Goal: Task Accomplishment & Management: Complete application form

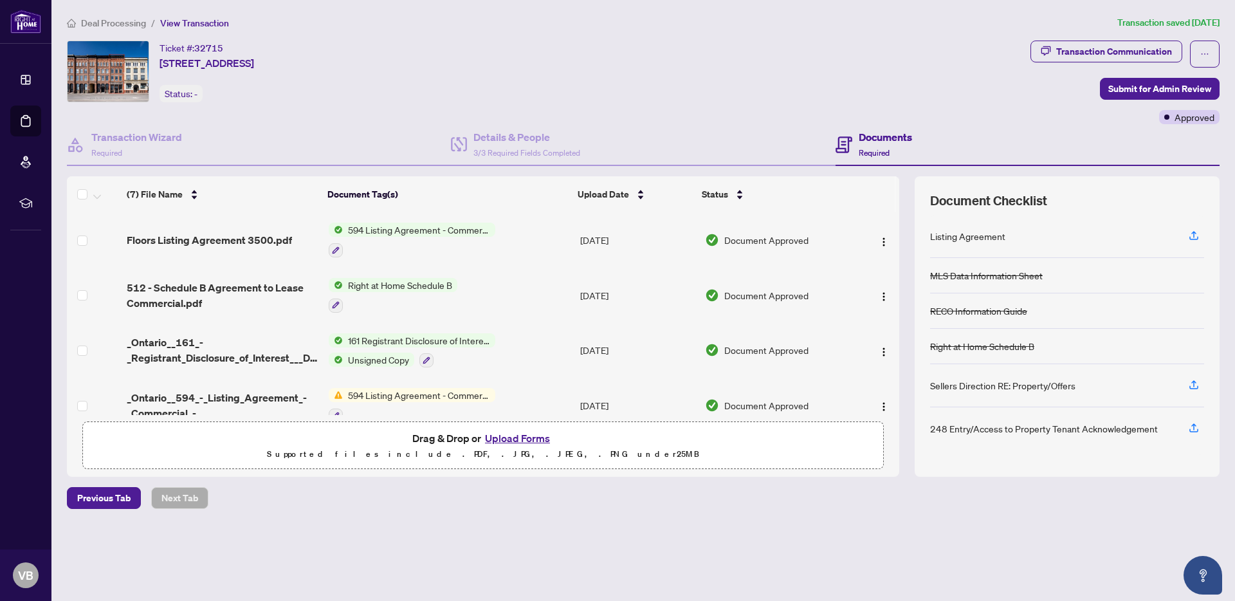
click at [513, 433] on button "Upload Forms" at bounding box center [517, 438] width 73 height 17
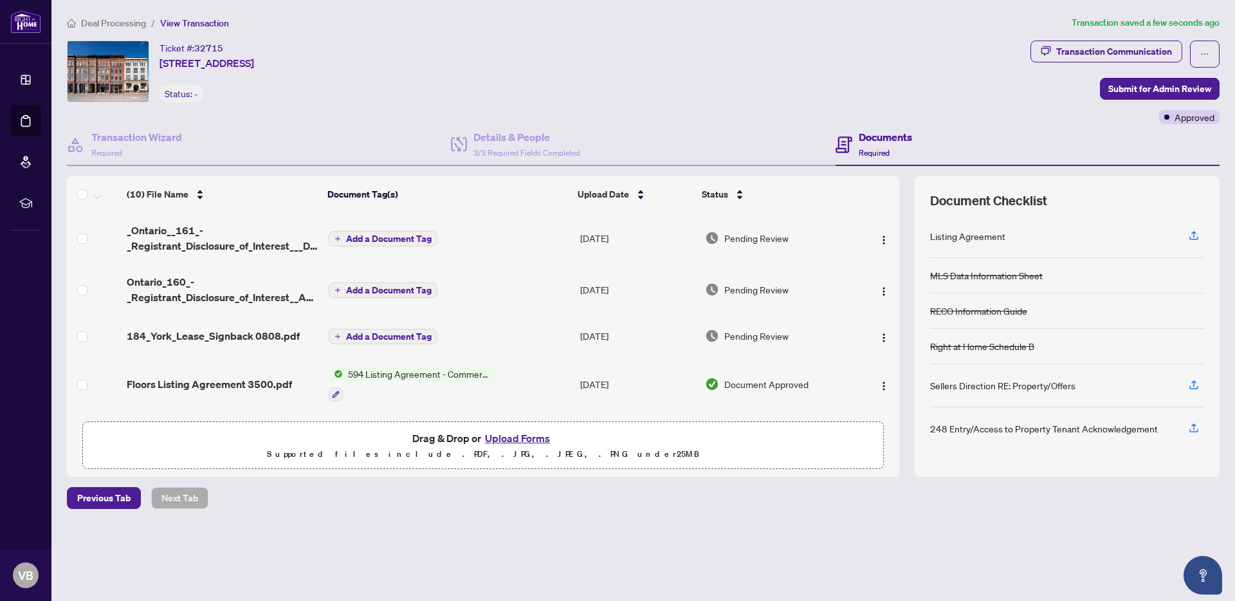
click at [382, 235] on span "Add a Document Tag" at bounding box center [389, 238] width 86 height 9
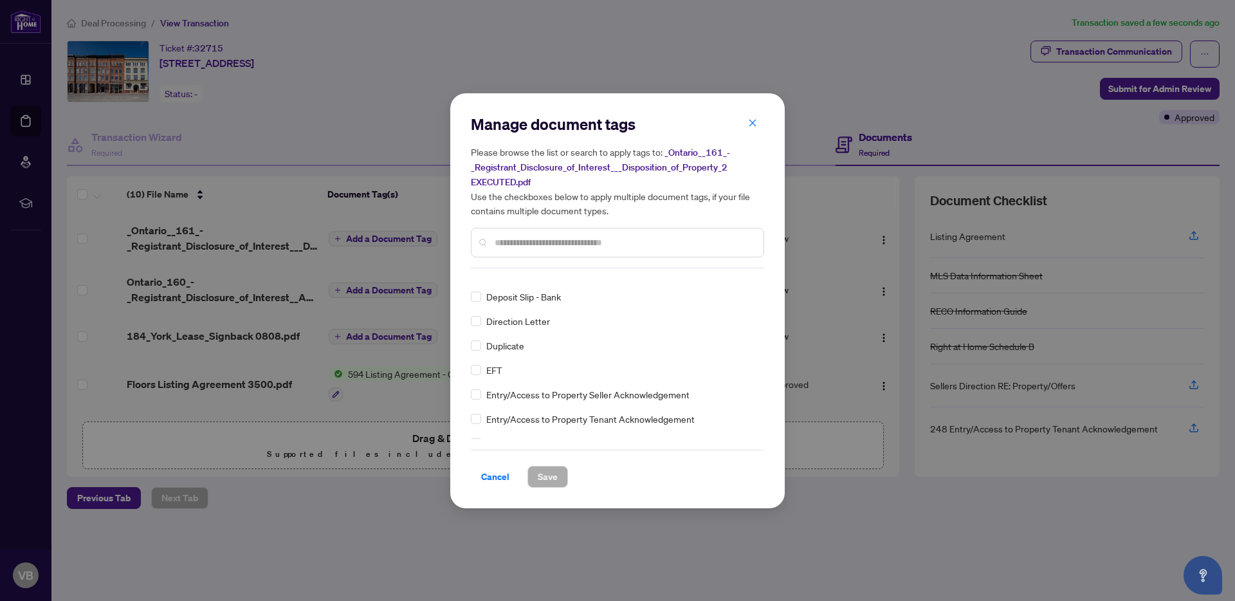
scroll to position [1135, 0]
click at [504, 239] on input "text" at bounding box center [624, 242] width 259 height 14
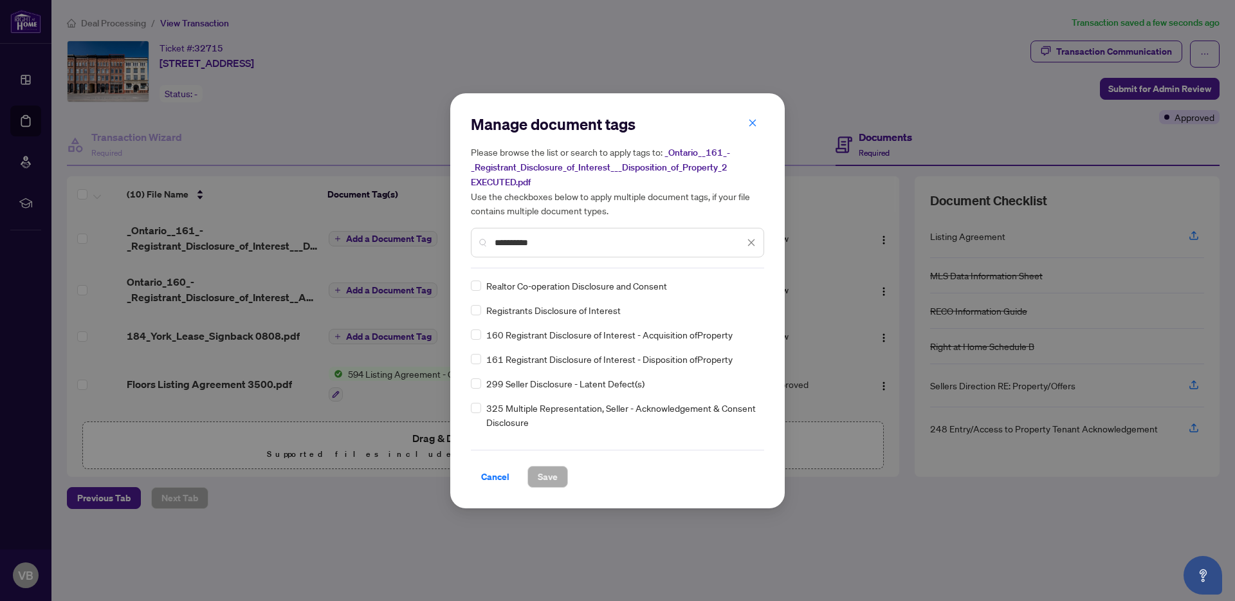
type input "**********"
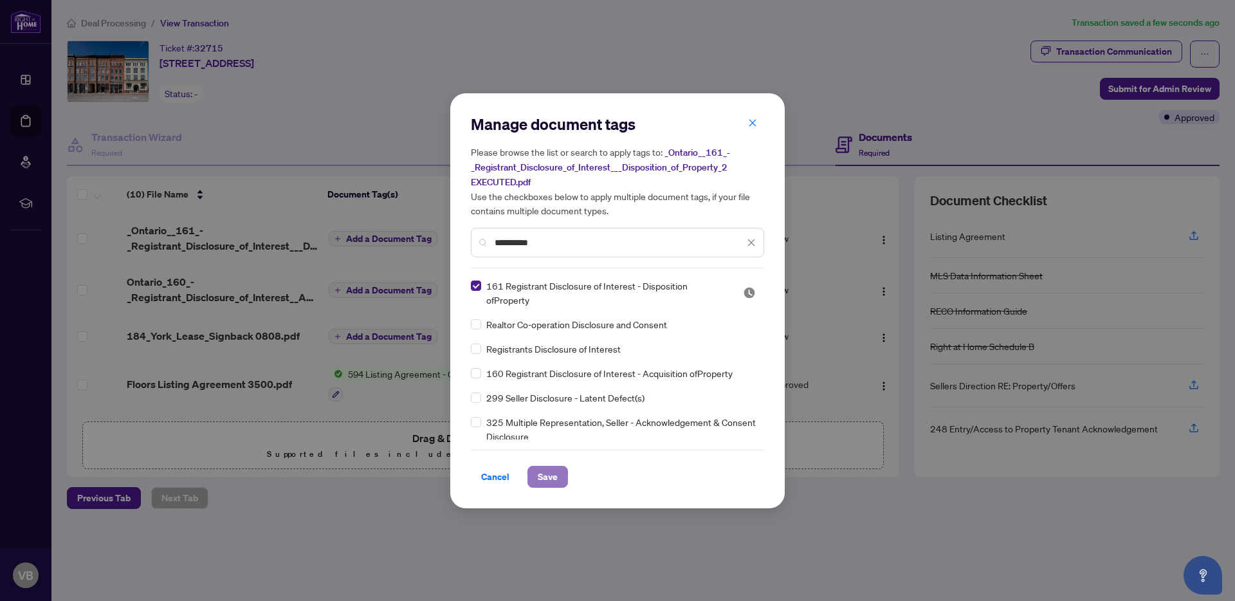
click at [539, 473] on span "Save" at bounding box center [548, 476] width 20 height 21
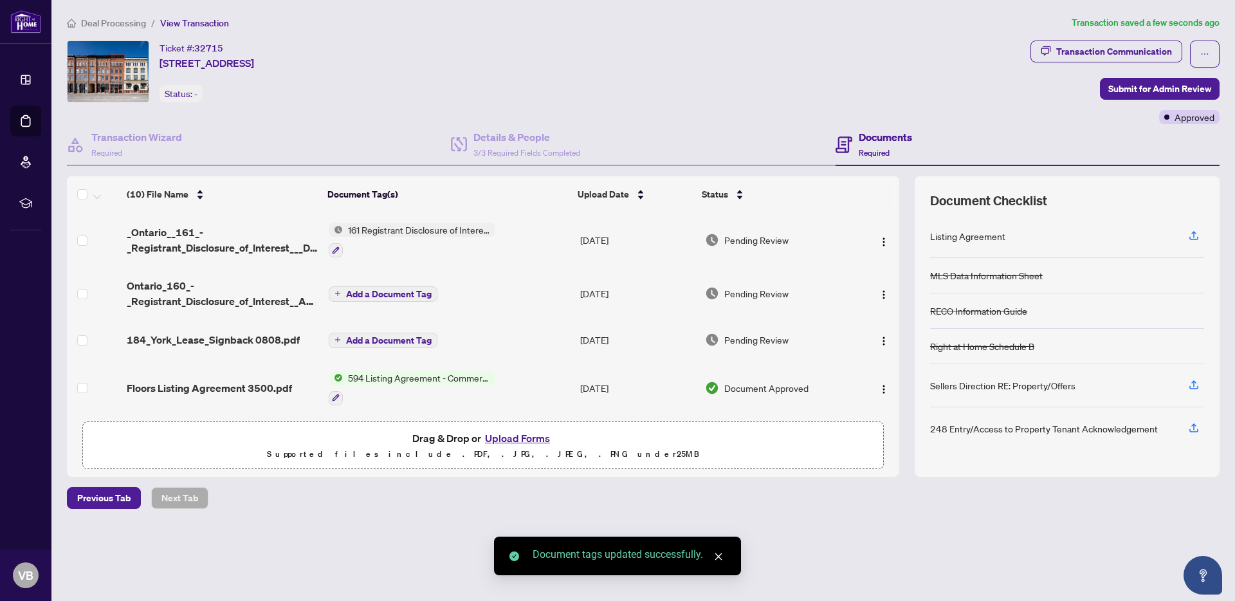
click at [381, 295] on span "Add a Document Tag" at bounding box center [389, 293] width 86 height 9
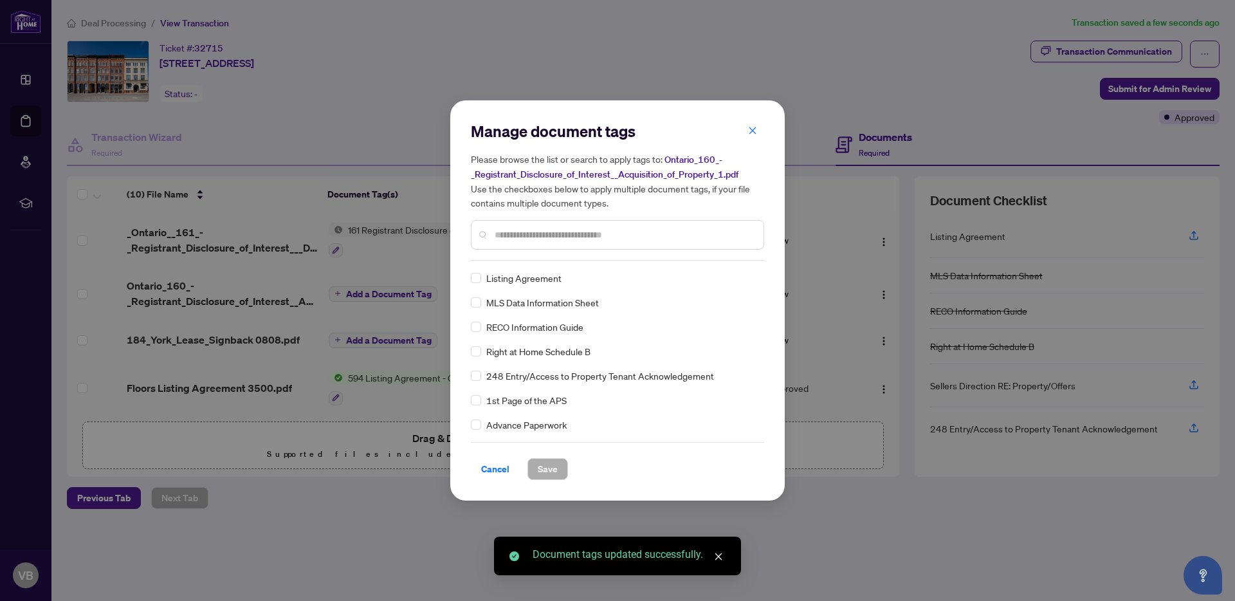
click at [575, 257] on div "Manage document tags Please browse the list or search to apply tags to: Ontario…" at bounding box center [617, 191] width 293 height 140
click at [567, 237] on input "text" at bounding box center [624, 235] width 259 height 14
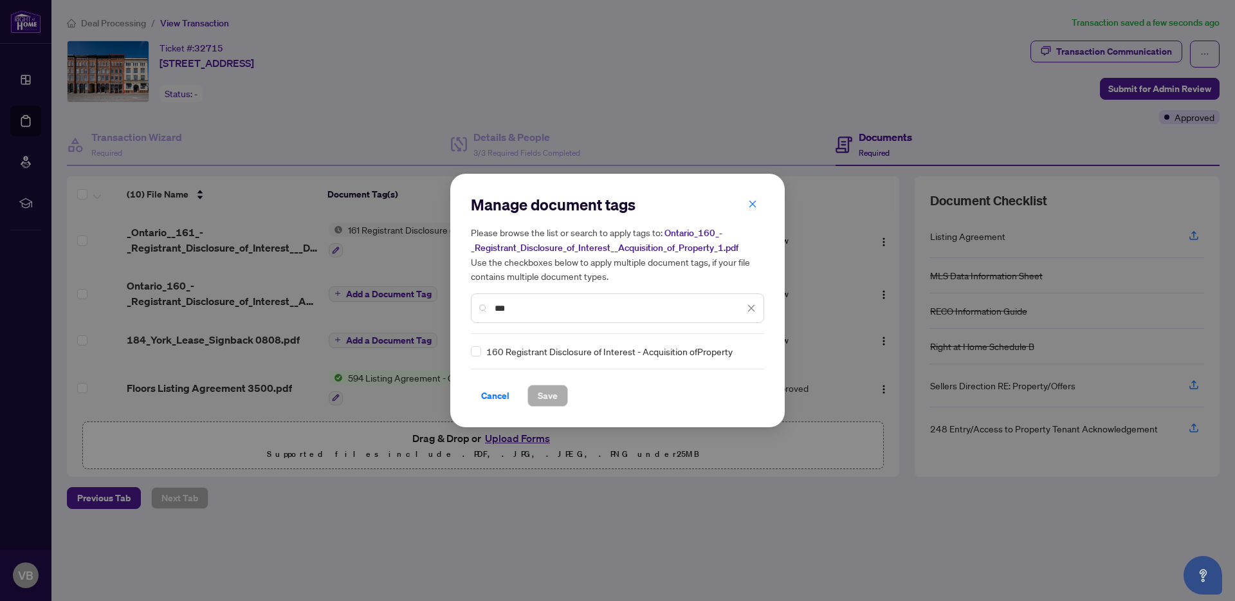
type input "***"
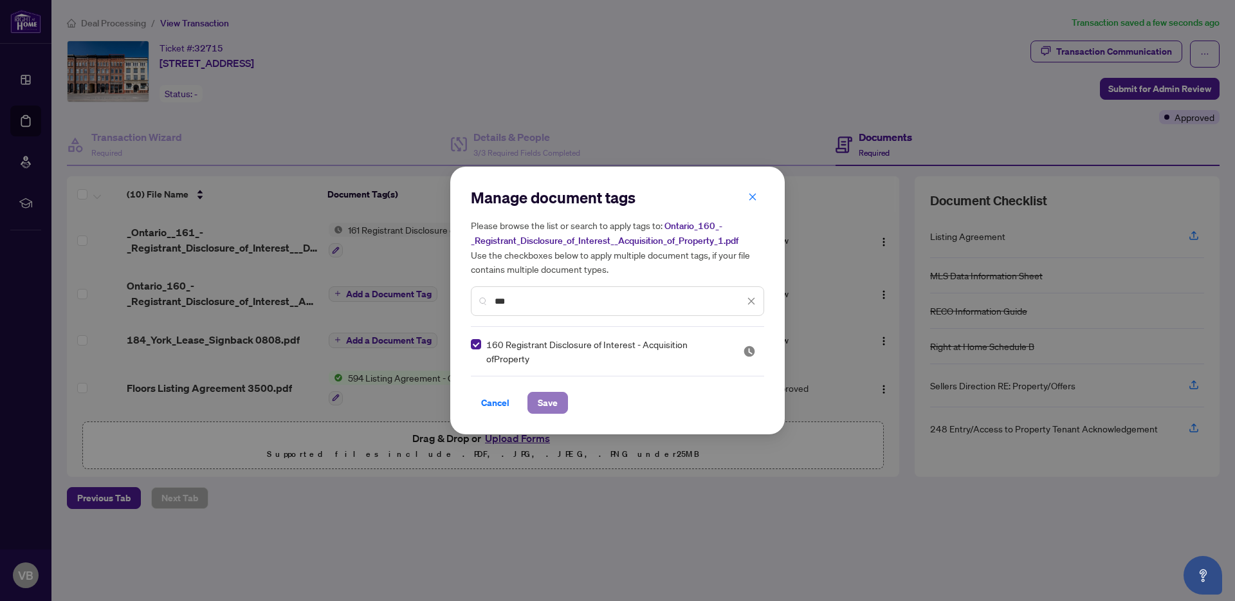
click at [546, 399] on span "Save" at bounding box center [548, 402] width 20 height 21
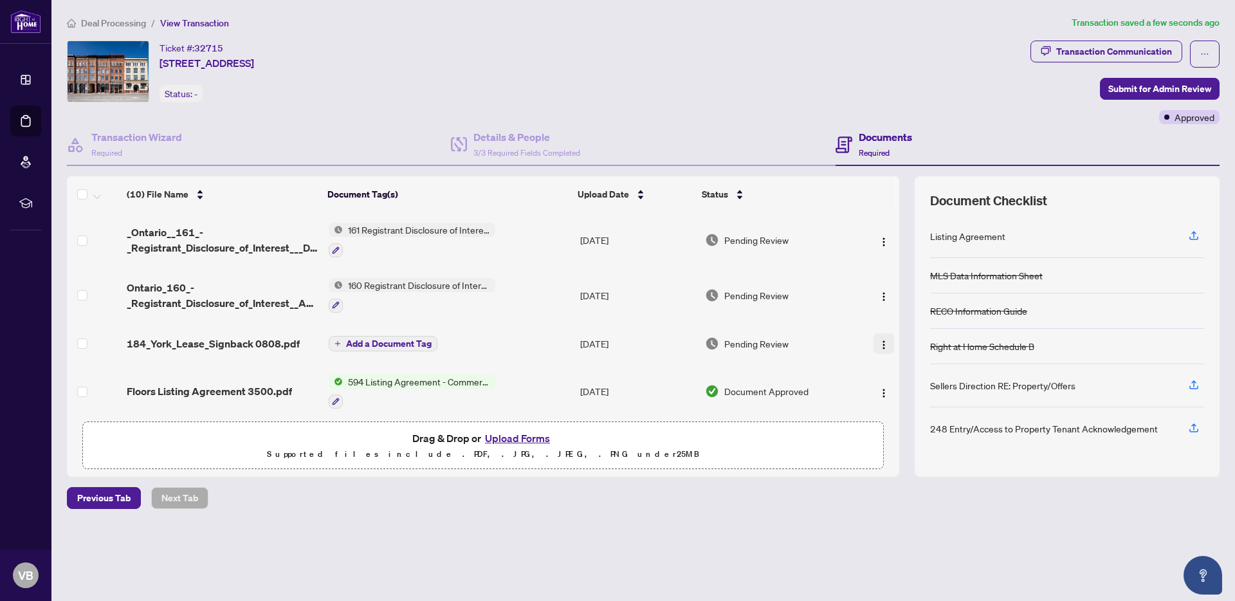
click at [880, 345] on img "button" at bounding box center [883, 345] width 10 height 10
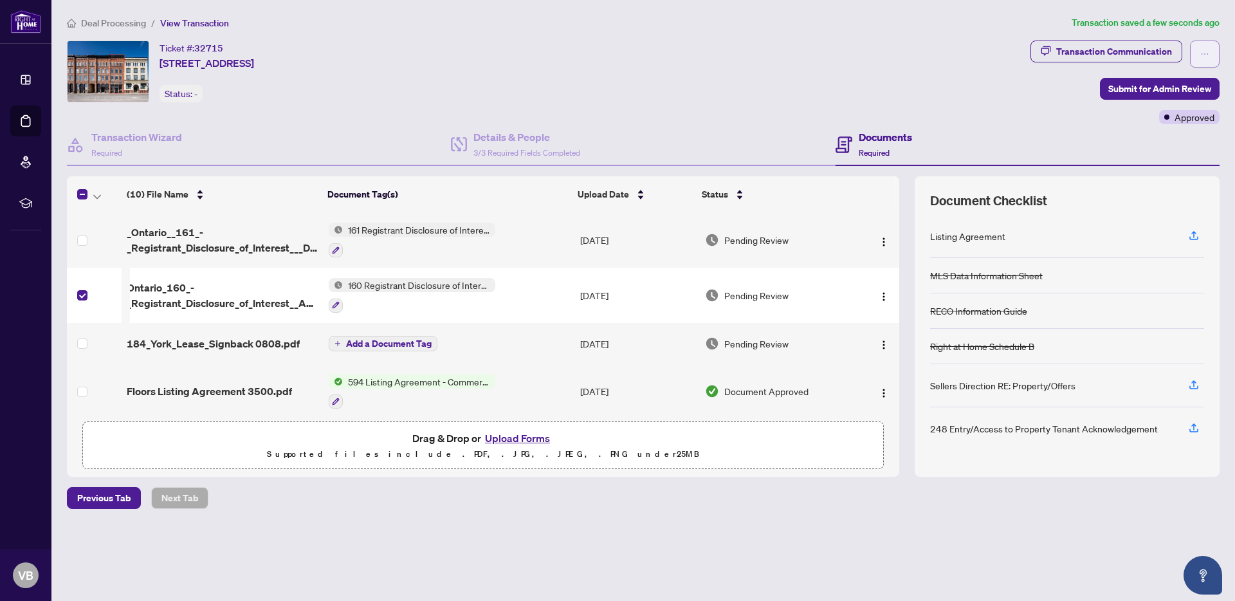
click at [1198, 45] on button "button" at bounding box center [1205, 54] width 30 height 27
click at [1198, 46] on button "button" at bounding box center [1205, 54] width 30 height 27
click at [932, 103] on div "Ticket #: 32715 [STREET_ADDRESS] Status: -" at bounding box center [545, 83] width 963 height 84
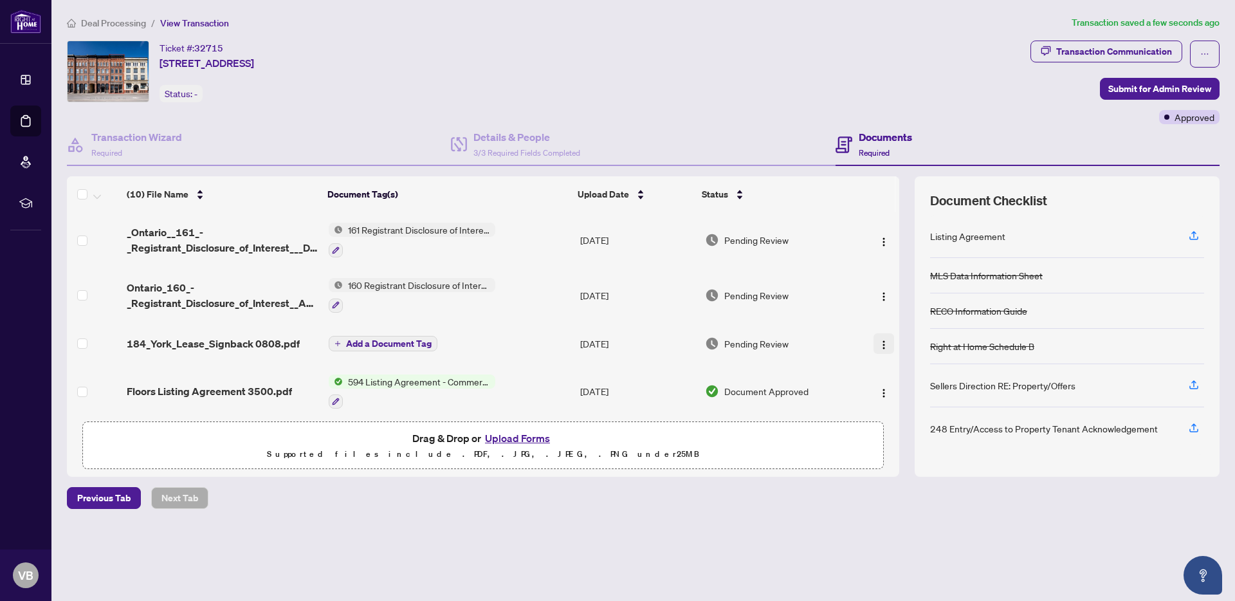
click at [878, 345] on img "button" at bounding box center [883, 345] width 10 height 10
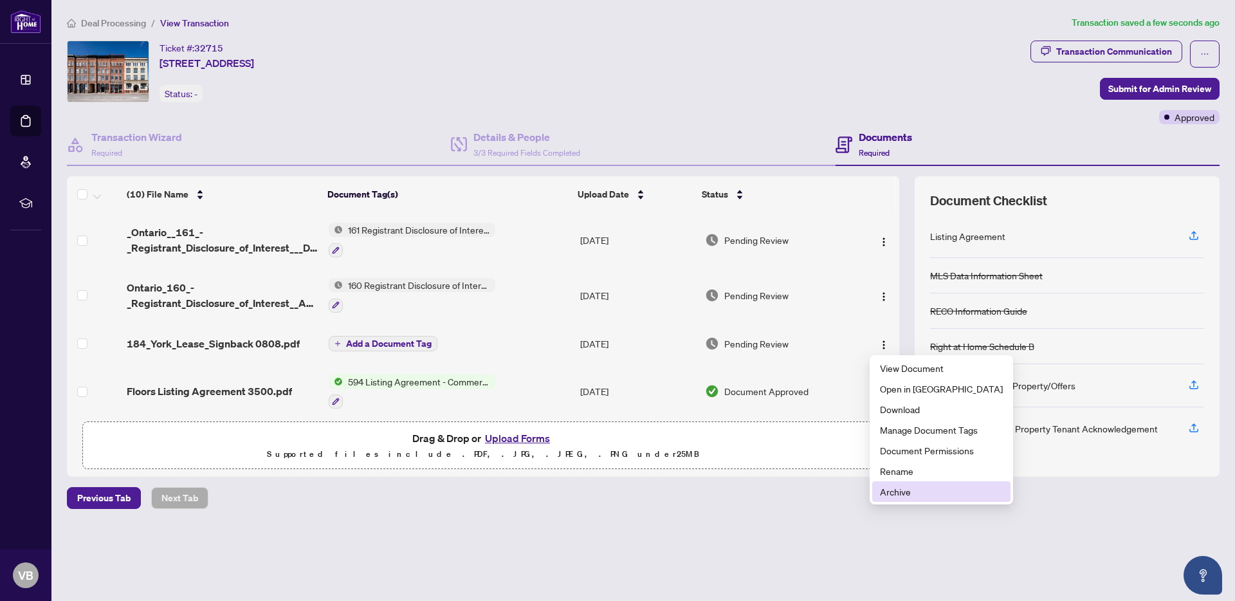
click at [900, 495] on span "Archive" at bounding box center [941, 491] width 123 height 14
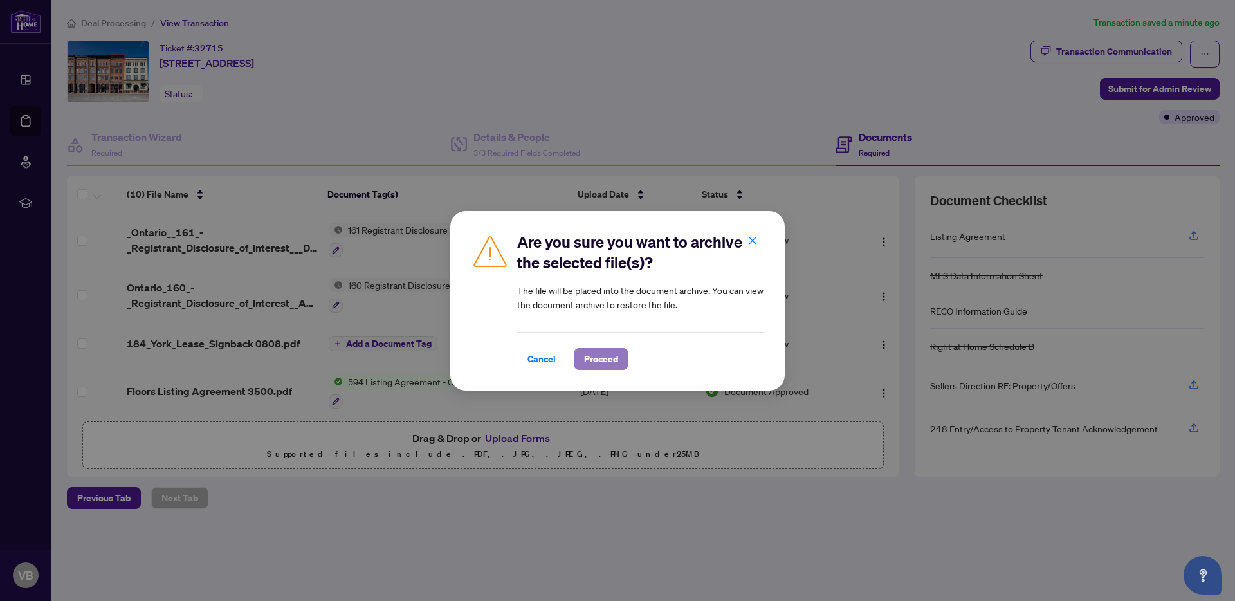
click at [607, 359] on span "Proceed" at bounding box center [601, 359] width 34 height 21
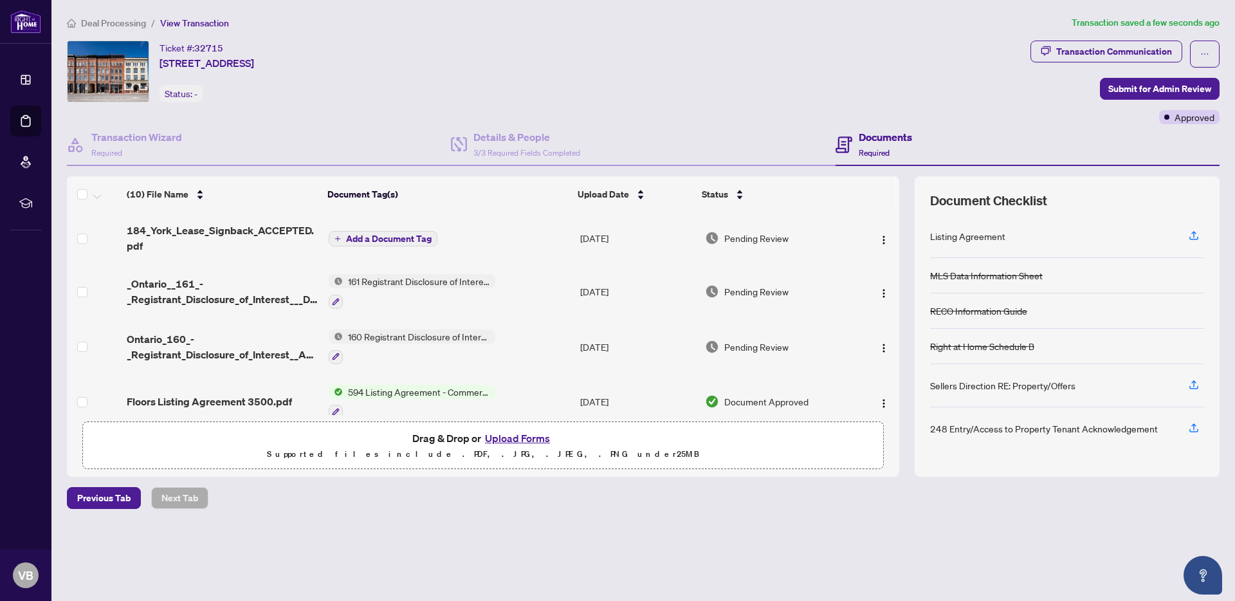
click at [339, 238] on icon "plus" at bounding box center [337, 238] width 6 height 6
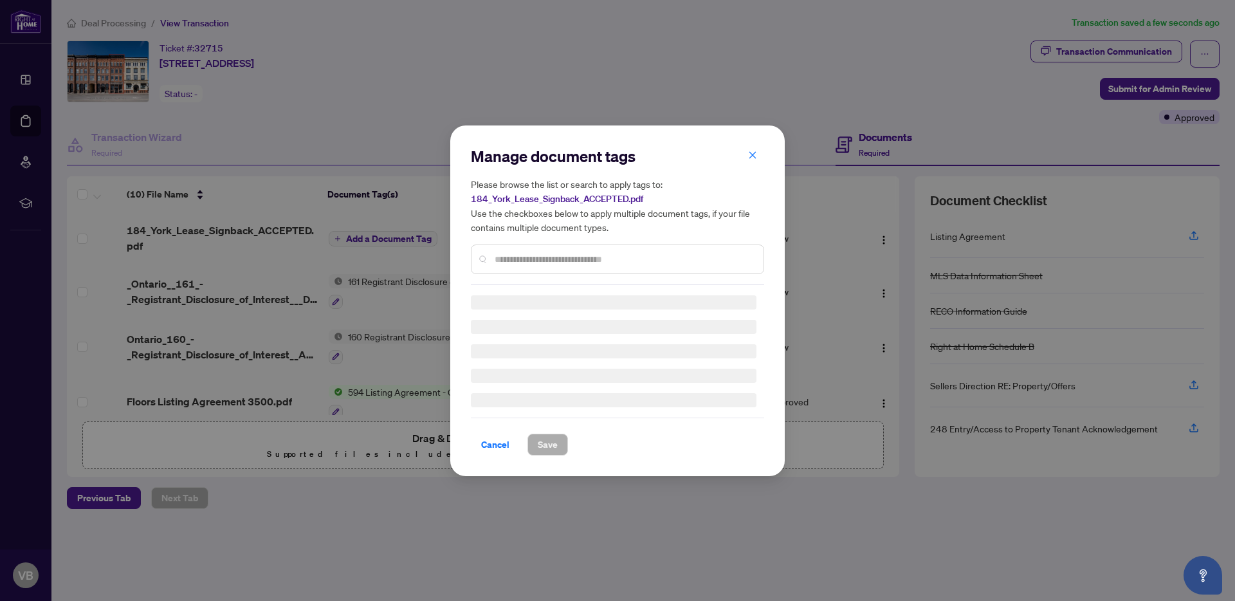
click at [563, 262] on div "Manage document tags Please browse the list or search to apply tags to: 184_Yor…" at bounding box center [617, 300] width 293 height 309
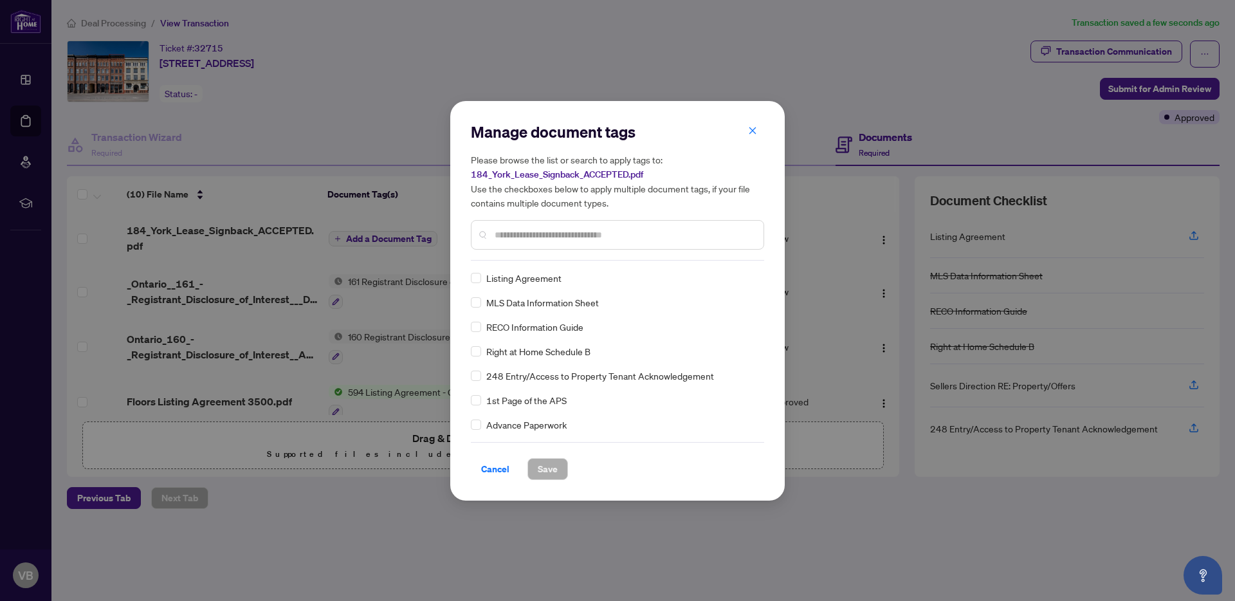
click at [535, 236] on input "text" at bounding box center [624, 235] width 259 height 14
type input "**********"
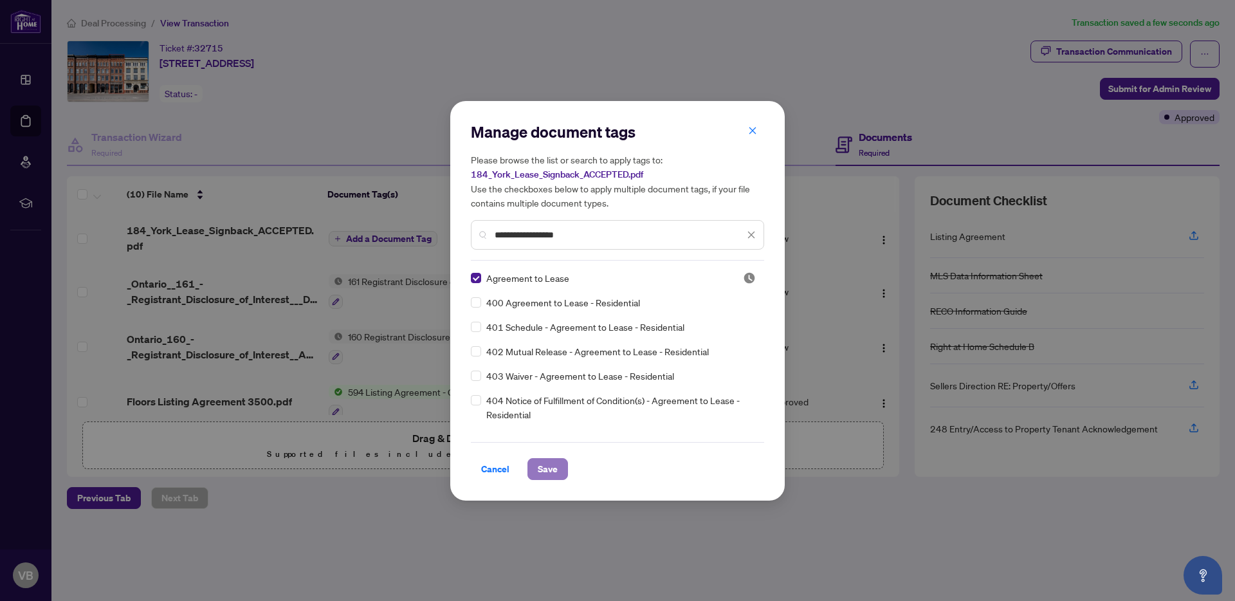
click at [546, 464] on span "Save" at bounding box center [548, 469] width 20 height 21
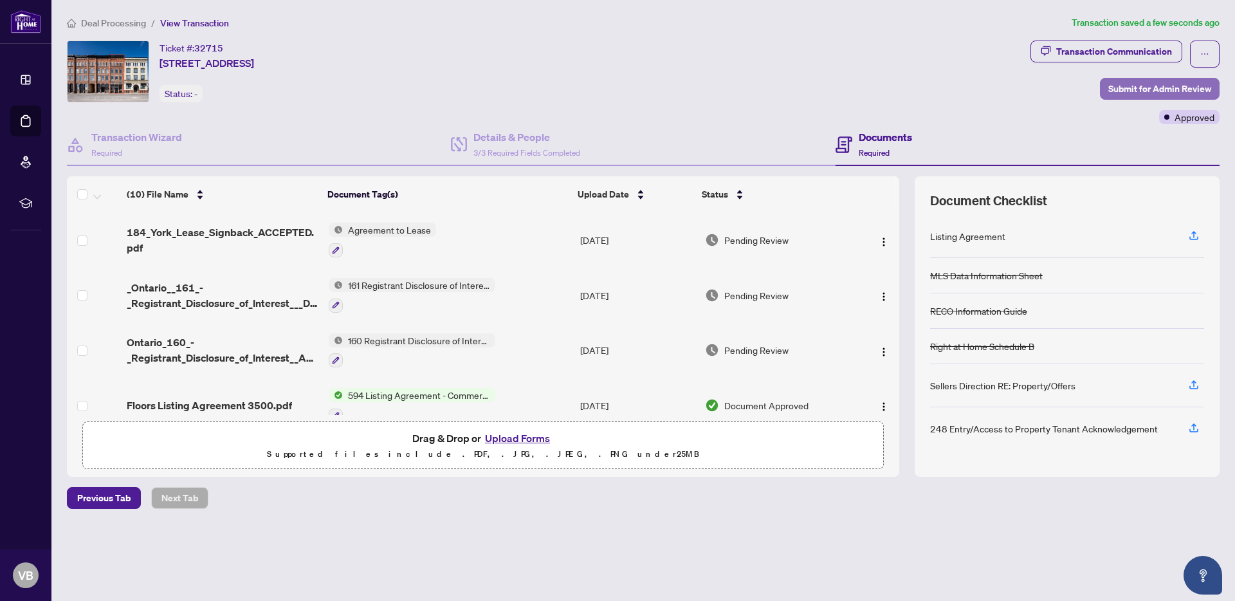
click at [1163, 91] on span "Submit for Admin Review" at bounding box center [1159, 88] width 103 height 21
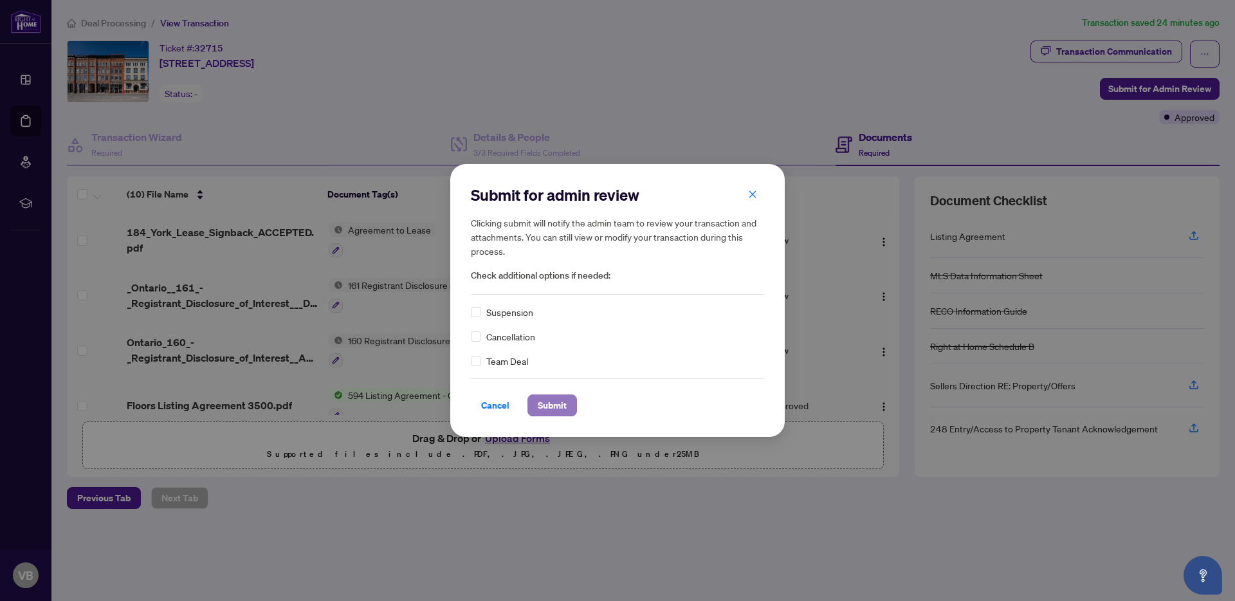
click at [543, 405] on span "Submit" at bounding box center [552, 405] width 29 height 21
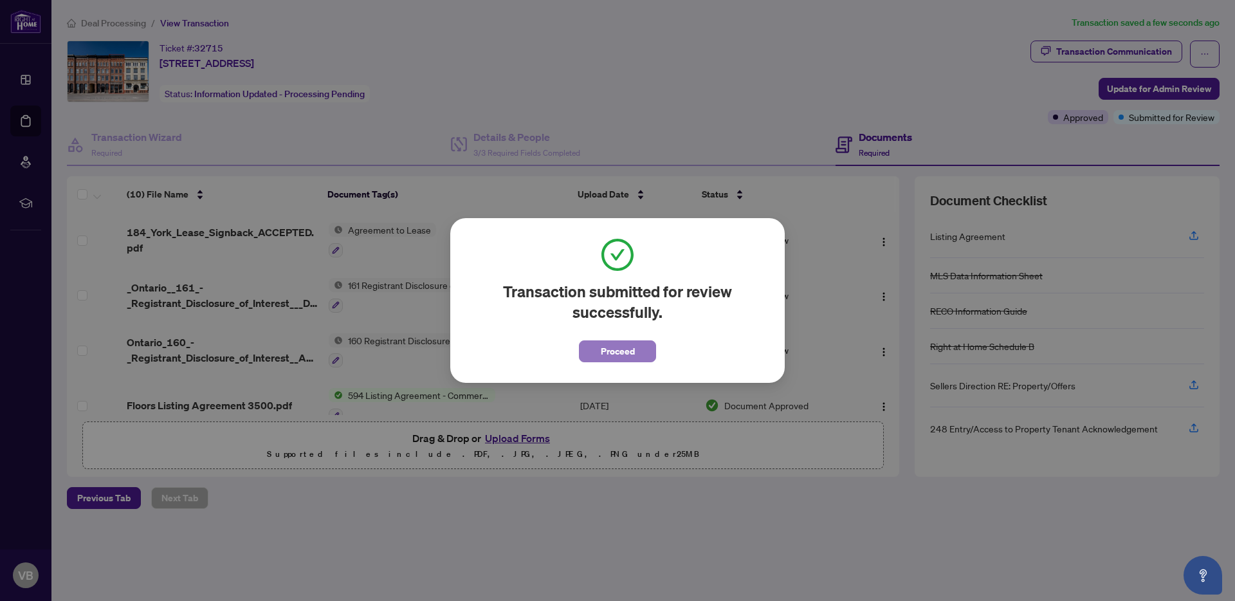
click at [632, 352] on span "Proceed" at bounding box center [618, 351] width 34 height 21
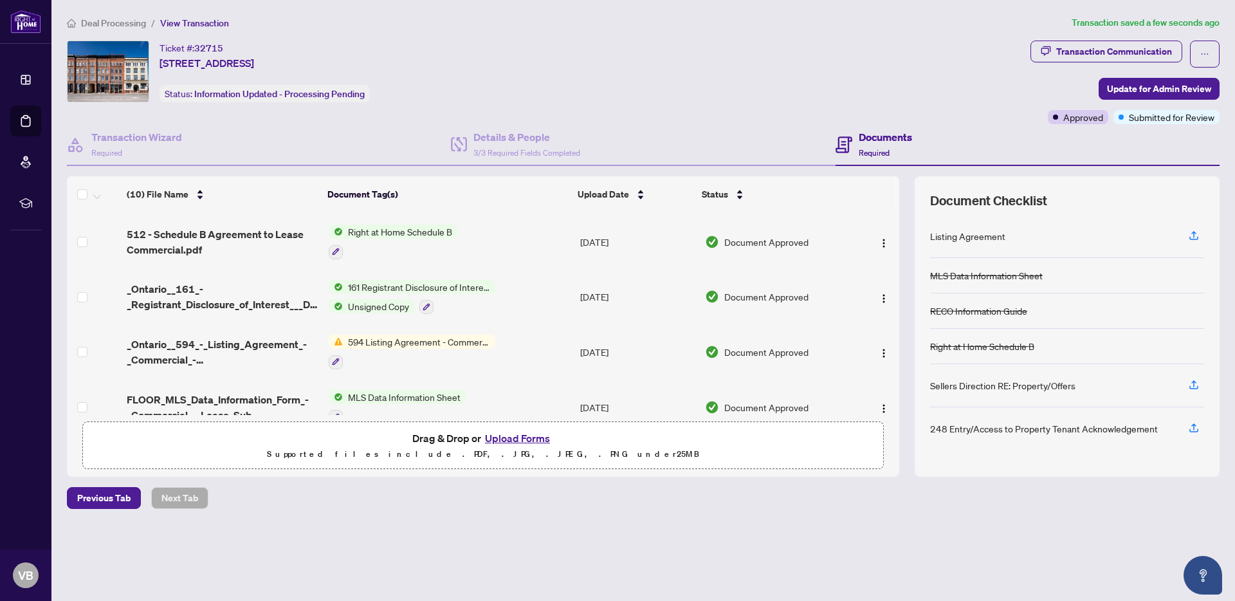
scroll to position [0, 0]
